Goal: Task Accomplishment & Management: Use online tool/utility

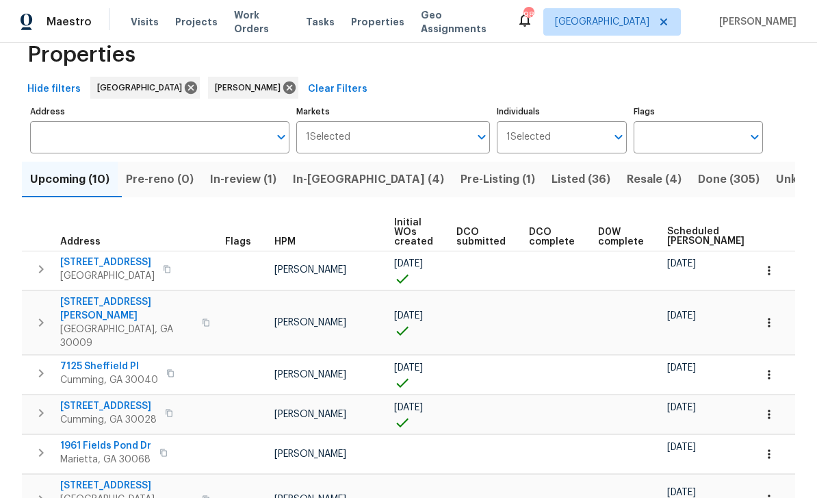
scroll to position [45, 0]
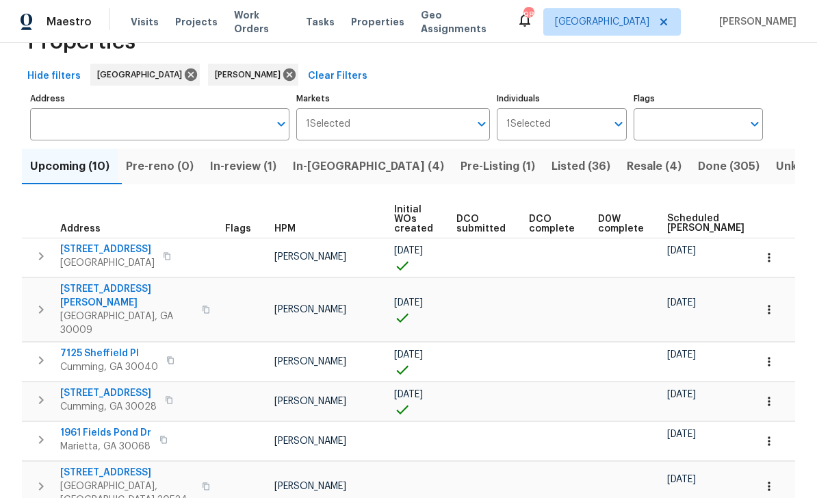
click at [552, 167] on span "Listed (36)" at bounding box center [581, 166] width 59 height 19
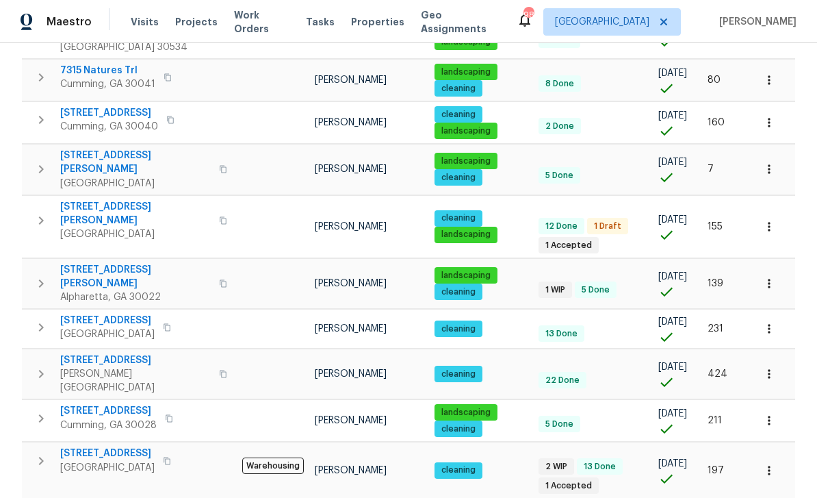
scroll to position [815, 0]
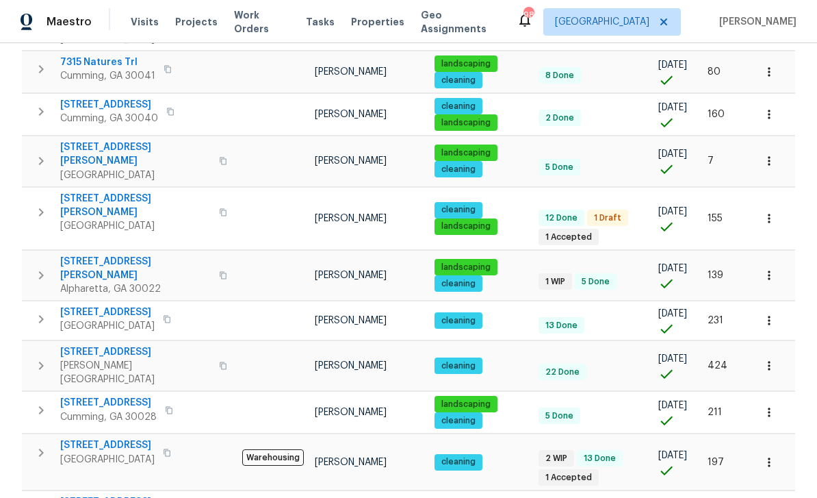
click at [93, 438] on span "[STREET_ADDRESS]" at bounding box center [107, 445] width 94 height 14
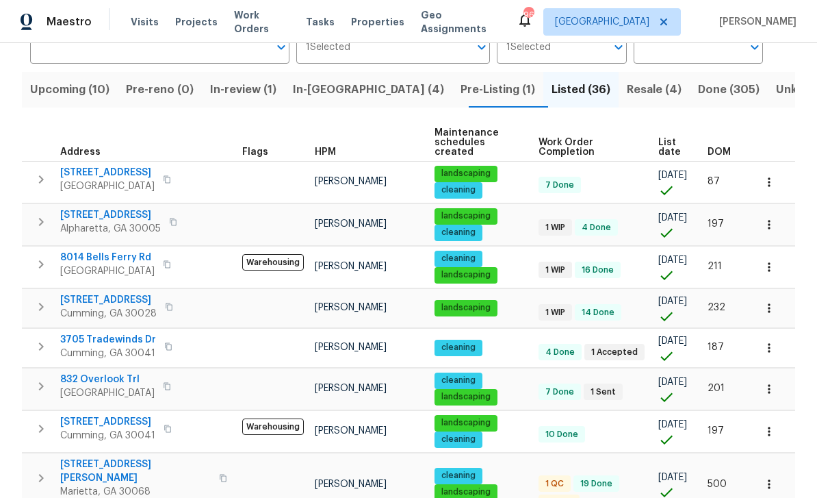
scroll to position [125, 0]
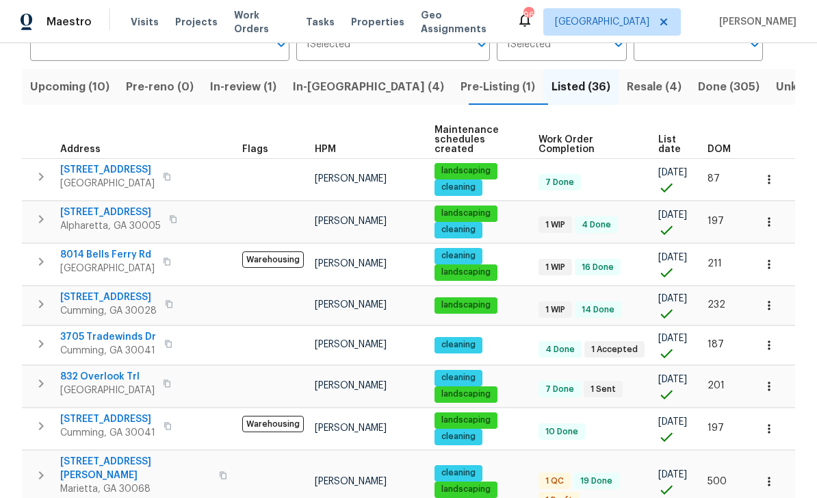
click at [552, 88] on span "Listed (36)" at bounding box center [581, 86] width 59 height 19
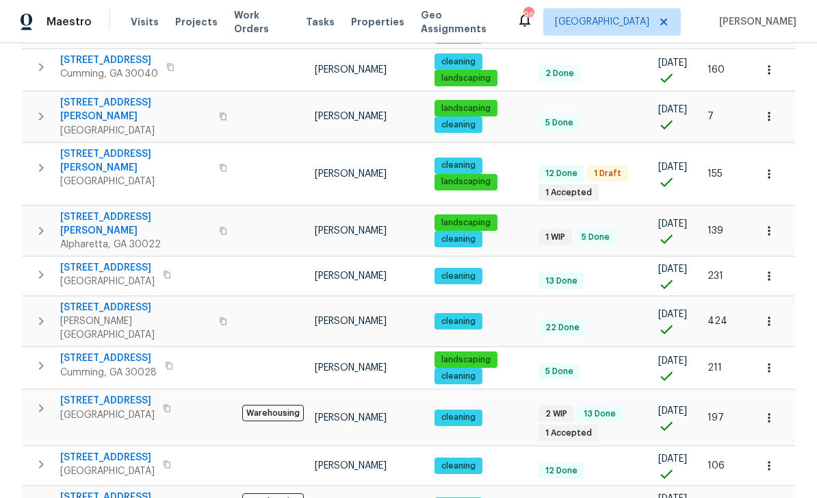
scroll to position [44, 0]
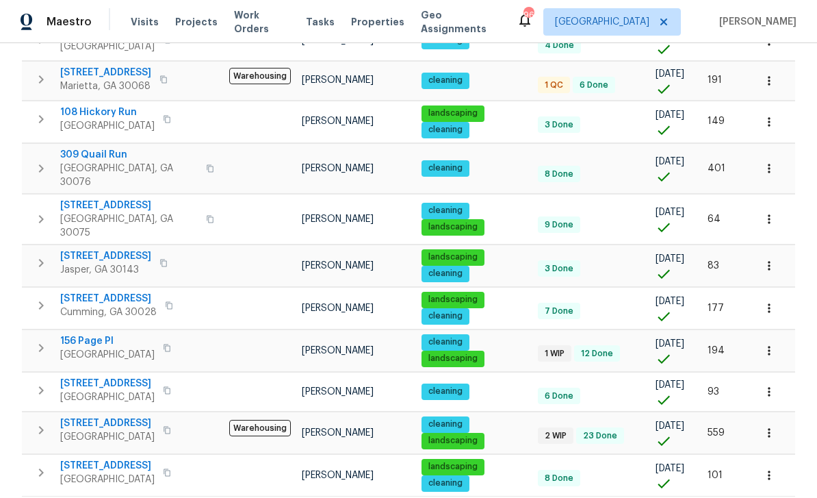
scroll to position [44, 0]
click at [95, 416] on span "[STREET_ADDRESS]" at bounding box center [107, 423] width 94 height 14
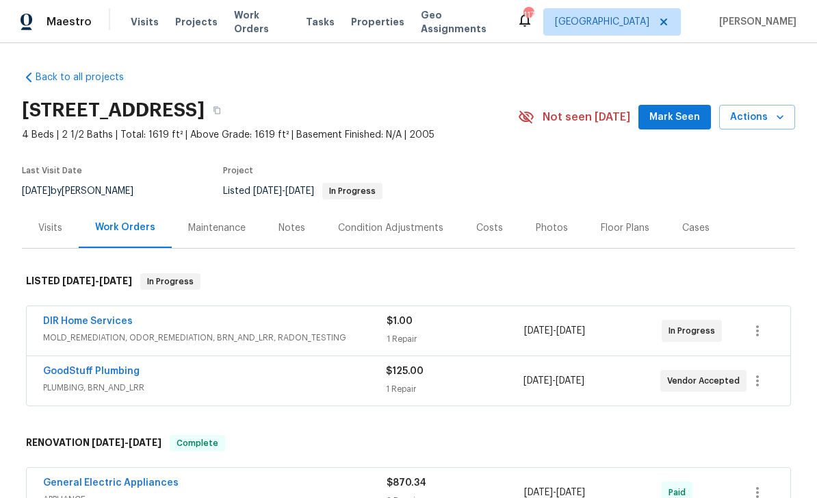
click at [69, 320] on link "DIR Home Services" at bounding box center [88, 321] width 90 height 10
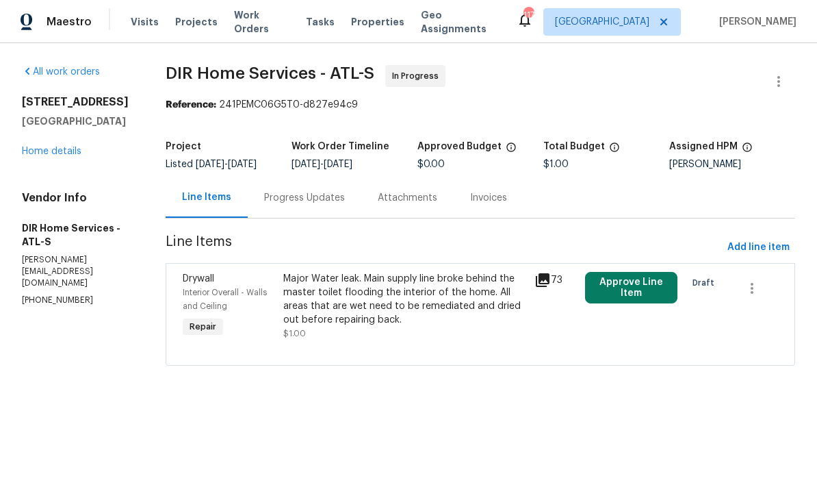
click at [329, 205] on div "Progress Updates" at bounding box center [304, 198] width 81 height 14
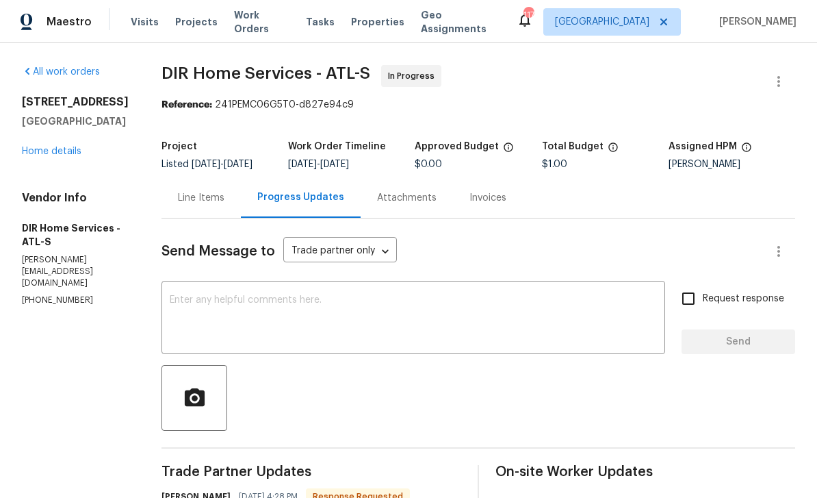
click at [36, 147] on link "Home details" at bounding box center [52, 152] width 60 height 10
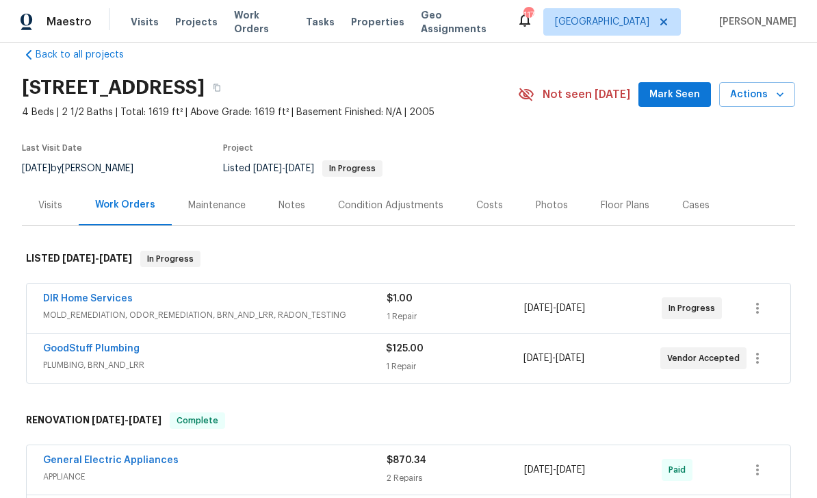
scroll to position [21, 0]
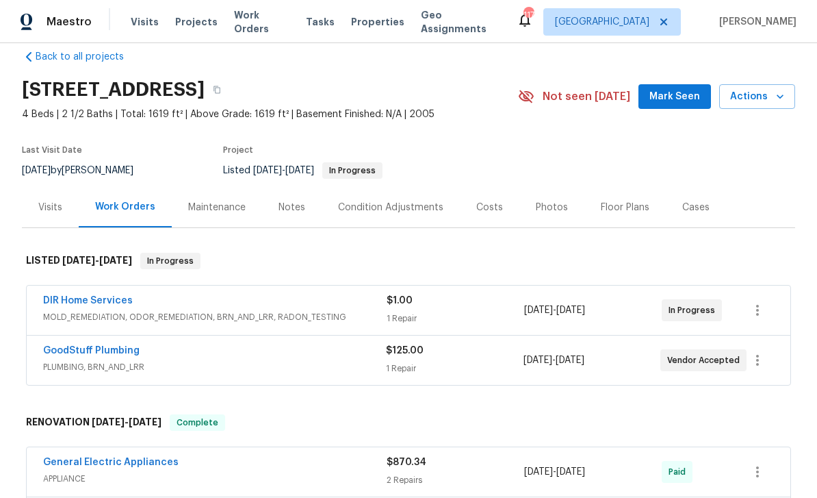
click at [685, 88] on span "Mark Seen" at bounding box center [675, 96] width 51 height 17
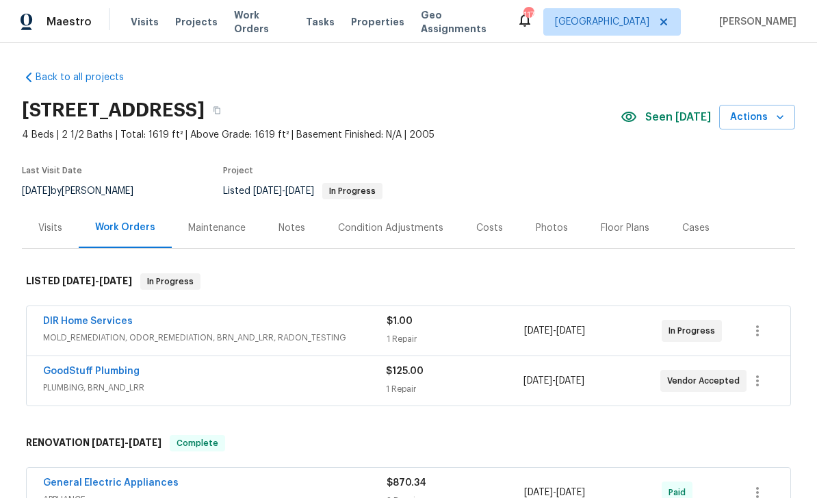
scroll to position [0, 0]
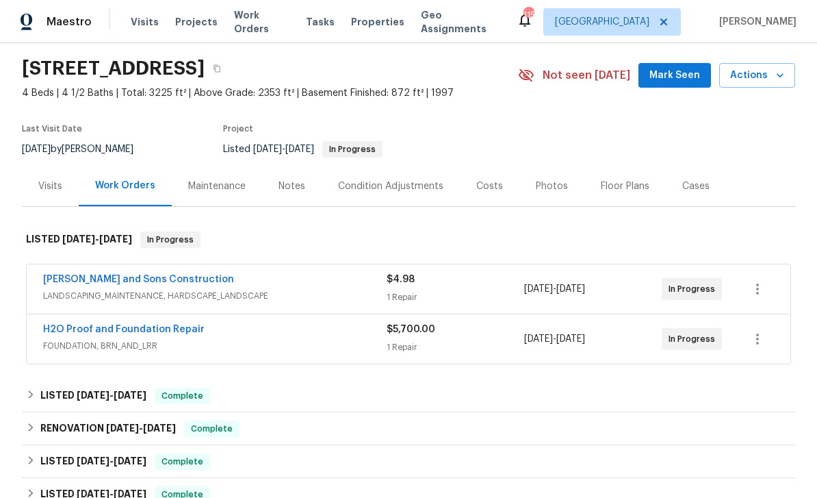
scroll to position [42, 0]
click at [678, 73] on span "Mark Seen" at bounding box center [675, 74] width 51 height 17
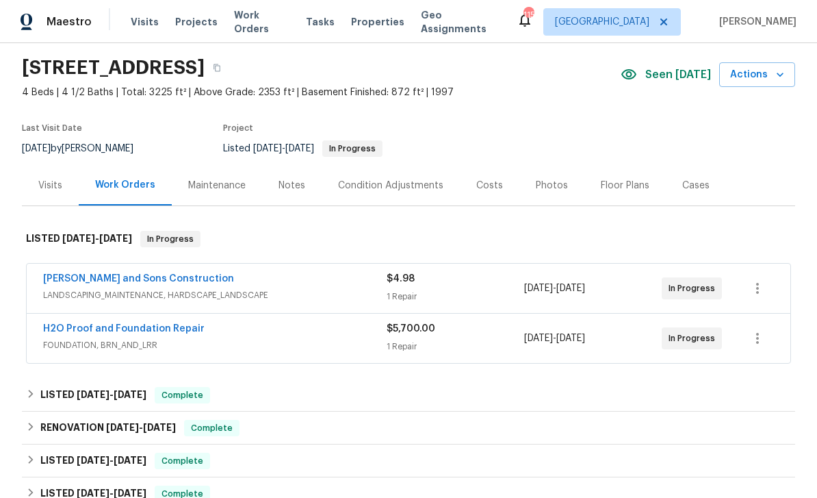
click at [86, 333] on link "H2O Proof and Foundation Repair" at bounding box center [124, 329] width 162 height 10
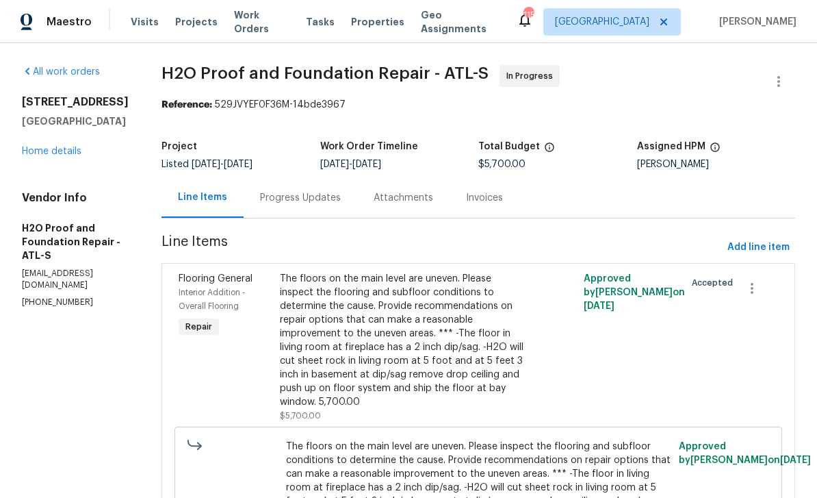
click at [260, 198] on div "Progress Updates" at bounding box center [300, 198] width 81 height 14
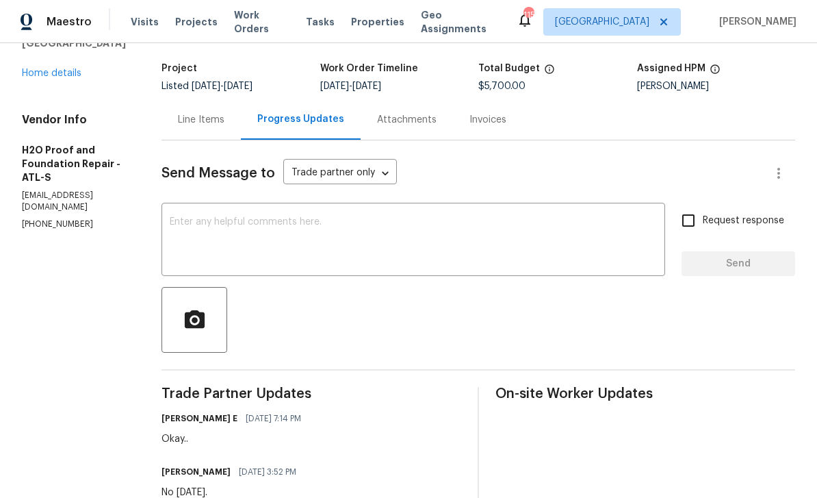
scroll to position [68, 0]
